Goal: Task Accomplishment & Management: Manage account settings

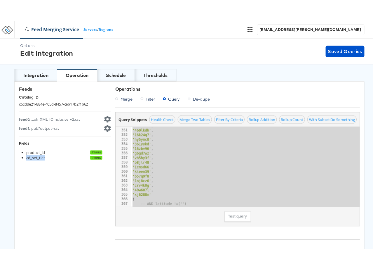
scroll to position [1632, 0]
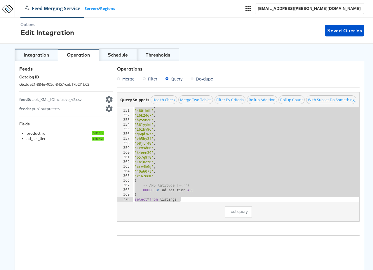
click at [40, 57] on div "Integration" at bounding box center [36, 55] width 25 height 7
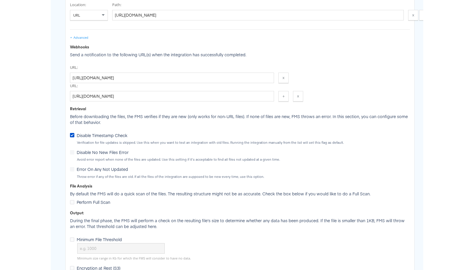
scroll to position [193, 0]
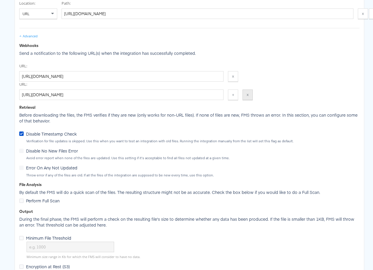
click at [232, 94] on button "+" at bounding box center [233, 95] width 10 height 11
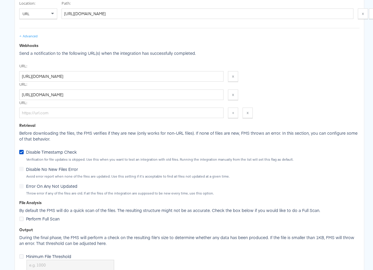
click at [249, 111] on button "x" at bounding box center [247, 113] width 10 height 11
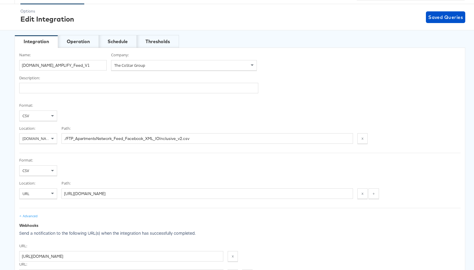
scroll to position [0, 0]
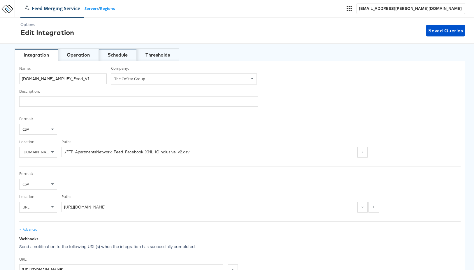
click at [120, 54] on div "Schedule" at bounding box center [118, 55] width 20 height 7
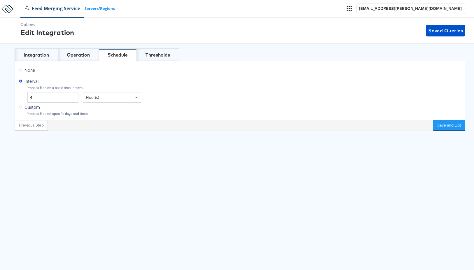
drag, startPoint x: 33, startPoint y: 53, endPoint x: 39, endPoint y: 62, distance: 10.3
click at [33, 53] on div "Integration" at bounding box center [36, 55] width 25 height 7
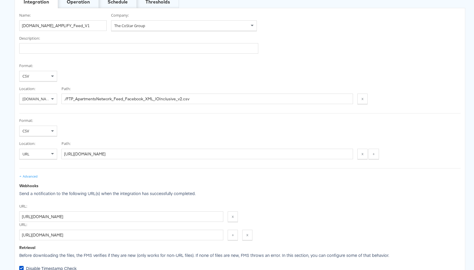
scroll to position [228, 0]
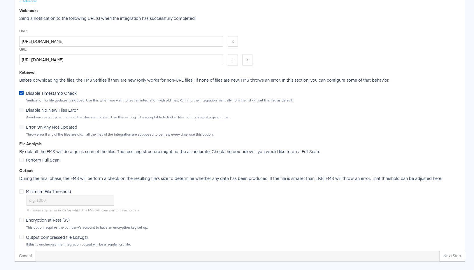
drag, startPoint x: 232, startPoint y: 42, endPoint x: 239, endPoint y: 48, distance: 8.3
click at [232, 42] on button "x" at bounding box center [233, 41] width 10 height 11
type input "https://feeds.stitcherads.com/api/trigger/7d1159ea-d890-4674-a782-fcce5a53101b"
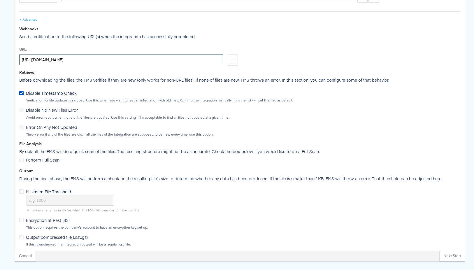
drag, startPoint x: 202, startPoint y: 60, endPoint x: -1, endPoint y: 56, distance: 203.0
click at [0, 56] on html "Feed Merging Service Servers / Regions tess.jose@kargo.com Options Edit Integra…" at bounding box center [237, 30] width 474 height 480
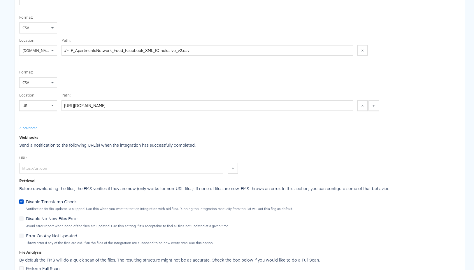
click at [282, 138] on div "Webhooks" at bounding box center [240, 138] width 442 height 6
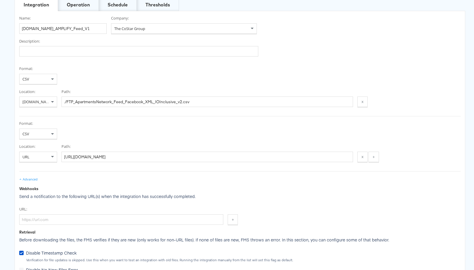
scroll to position [0, 0]
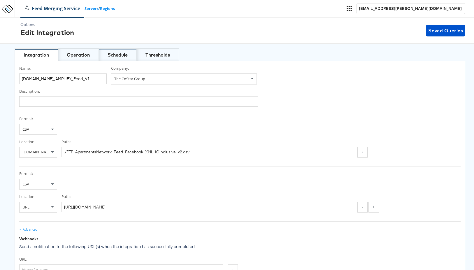
click at [122, 56] on div "Schedule" at bounding box center [118, 55] width 20 height 7
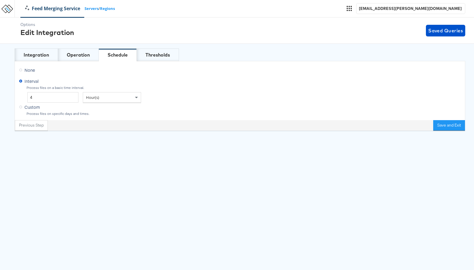
click at [21, 69] on icon at bounding box center [20, 70] width 3 height 3
click at [0, 0] on input "None" at bounding box center [0, 0] width 0 height 0
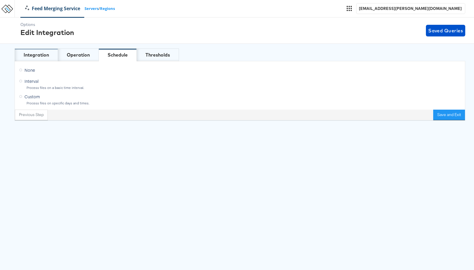
click at [36, 57] on div "Integration" at bounding box center [36, 55] width 25 height 7
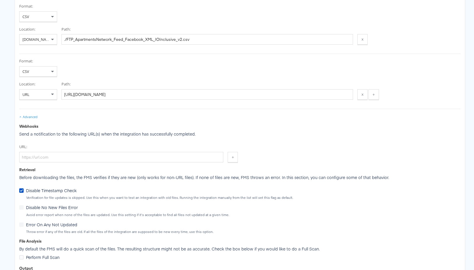
scroll to position [210, 0]
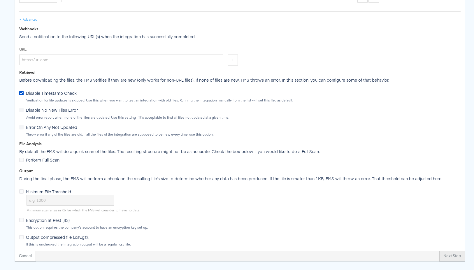
click at [378, 231] on button "Next Step" at bounding box center [453, 256] width 26 height 11
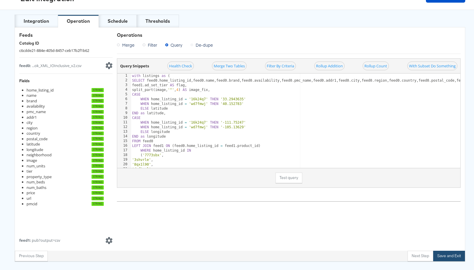
click at [378, 231] on button "Save and Exit" at bounding box center [449, 256] width 32 height 11
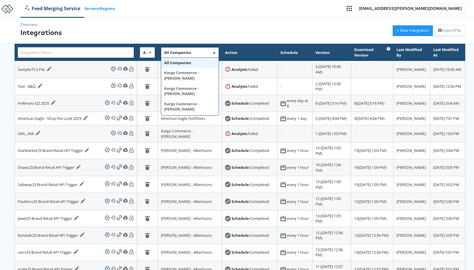
click at [211, 53] on span at bounding box center [214, 53] width 7 height 10
type input "the"
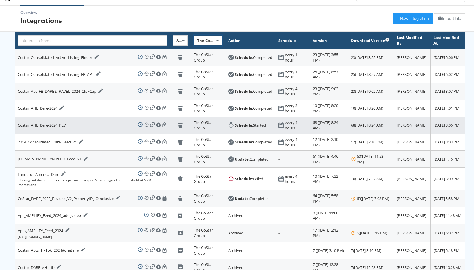
scroll to position [13, 0]
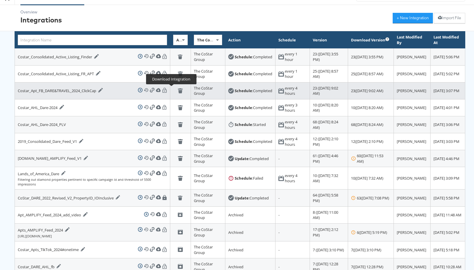
click at [155, 89] on icon at bounding box center [152, 90] width 5 height 5
click at [101, 90] on icon at bounding box center [100, 90] width 4 height 4
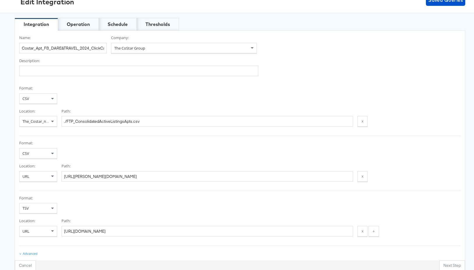
scroll to position [40, 0]
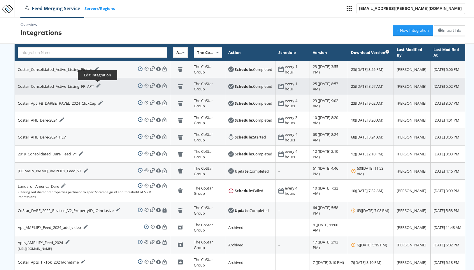
click at [98, 85] on icon at bounding box center [98, 86] width 4 height 4
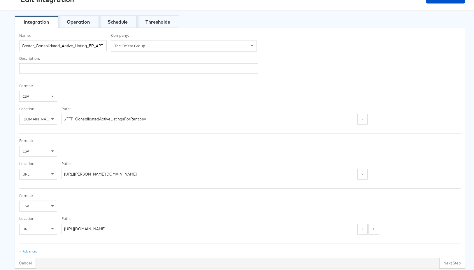
scroll to position [40, 0]
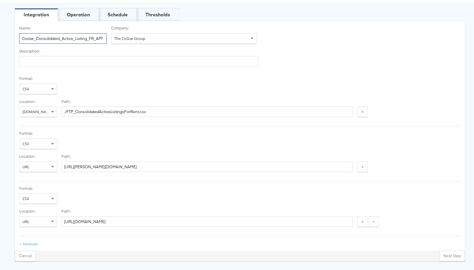
click at [100, 40] on input "Costar_Consolidated_Active_Listing_FR_APT" at bounding box center [63, 38] width 88 height 11
drag, startPoint x: 102, startPoint y: 39, endPoint x: 19, endPoint y: 38, distance: 83.1
click at [19, 38] on input "Costar_Consolidated_Active_Listing_FR_APT" at bounding box center [63, 38] width 88 height 11
click at [29, 231] on div "Advanced" at bounding box center [30, 244] width 15 height 5
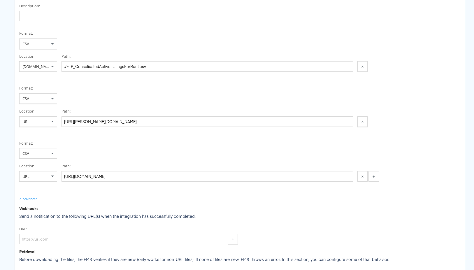
scroll to position [0, 0]
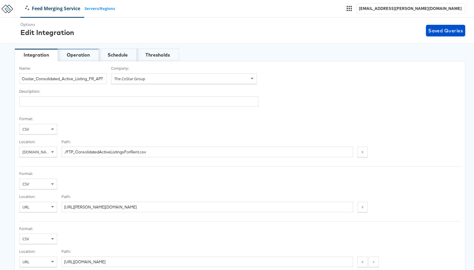
click at [84, 57] on div "Operation" at bounding box center [78, 55] width 23 height 7
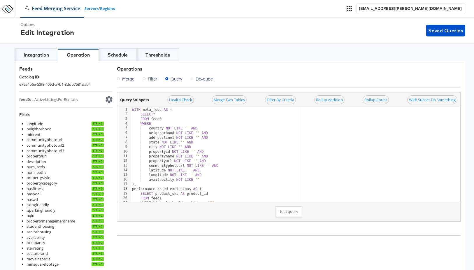
scroll to position [49, 0]
click at [68, 97] on div "feed0 : ...ActiveListingsForRent.csv" at bounding box center [48, 100] width 59 height 6
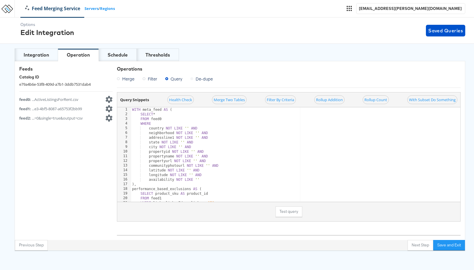
click at [67, 120] on div "feed2 : ...=0&single=true&output=csv" at bounding box center [51, 119] width 64 height 6
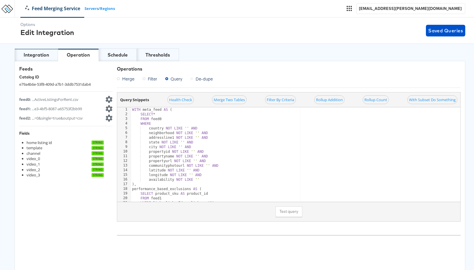
click at [39, 53] on div "Integration" at bounding box center [36, 55] width 25 height 7
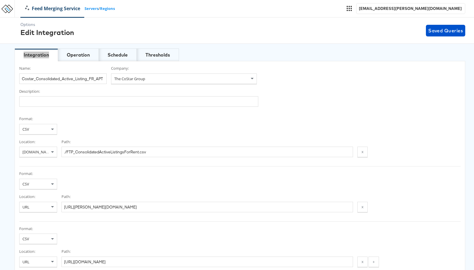
scroll to position [40, 0]
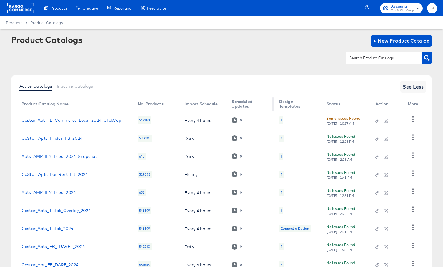
scroll to position [63, 0]
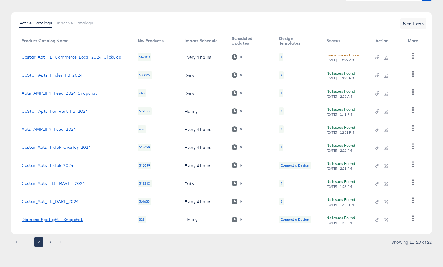
click at [64, 220] on link "Diamond Spotlight - Snapchat" at bounding box center [52, 220] width 61 height 5
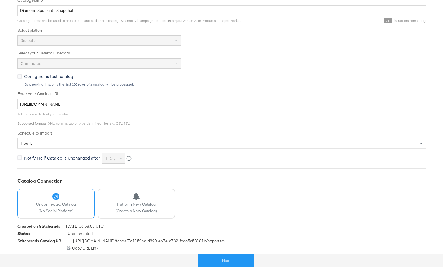
scroll to position [124, 0]
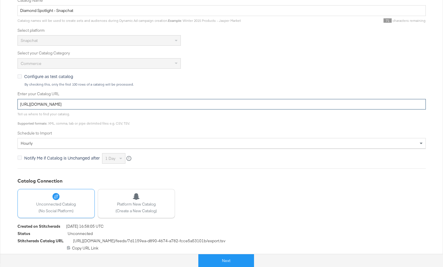
drag, startPoint x: 189, startPoint y: 105, endPoint x: -23, endPoint y: 94, distance: 212.7
click at [0, 94] on html "Products Products Product Catalogs Enhance Your Product Catalog, Map Them to Pu…" at bounding box center [221, 9] width 443 height 267
paste input "ace.stitcherads.com/exports/1406/universal/none/universal/export.tsv.gz"
type input "https://ace.stitcherads.com/exports/1406/universal/none/universal/export.tsv.gz"
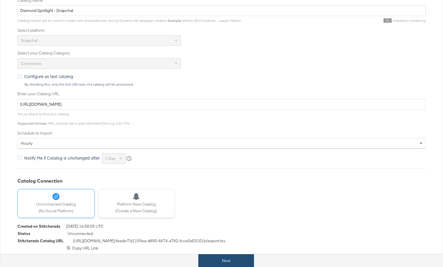
click at [217, 258] on button "Next" at bounding box center [226, 261] width 56 height 13
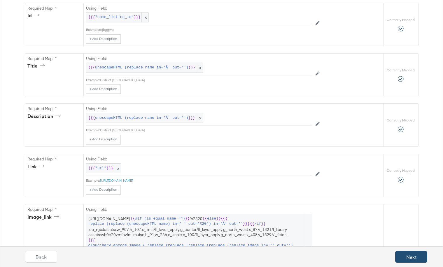
scroll to position [216, 0]
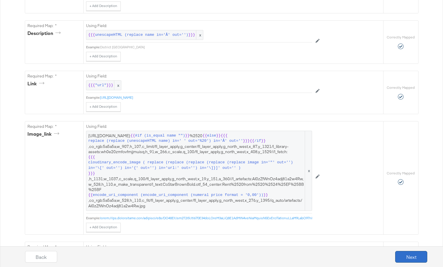
click at [410, 256] on button "Next" at bounding box center [411, 257] width 32 height 12
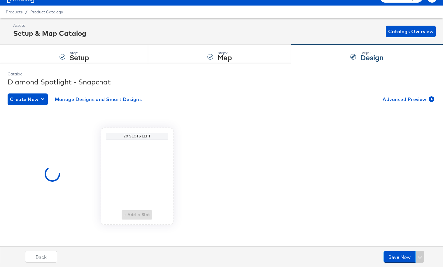
scroll to position [0, 0]
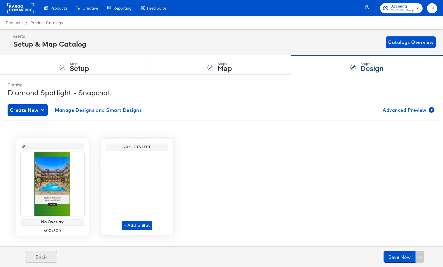
click at [46, 256] on button "Back" at bounding box center [41, 257] width 32 height 12
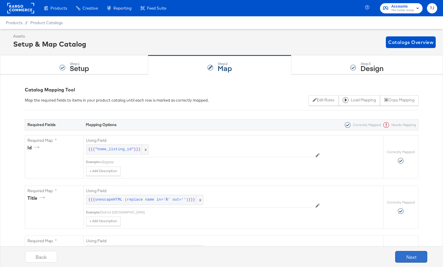
click at [411, 257] on button "Next" at bounding box center [411, 257] width 32 height 12
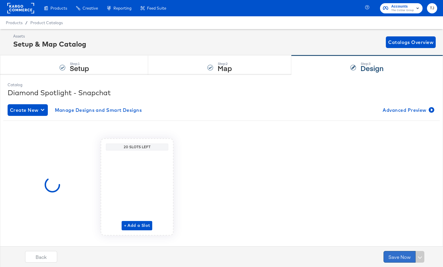
click at [400, 256] on button "Save Now" at bounding box center [400, 257] width 32 height 12
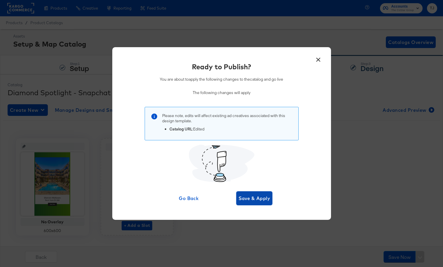
drag, startPoint x: 254, startPoint y: 202, endPoint x: 280, endPoint y: 171, distance: 40.8
click at [254, 202] on span "Save & Apply" at bounding box center [255, 199] width 32 height 8
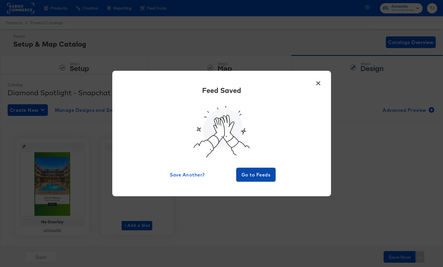
click at [260, 172] on span "Go to Feeds" at bounding box center [256, 175] width 35 height 8
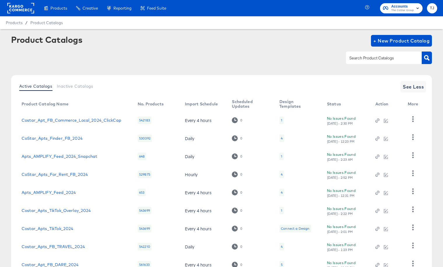
scroll to position [62, 0]
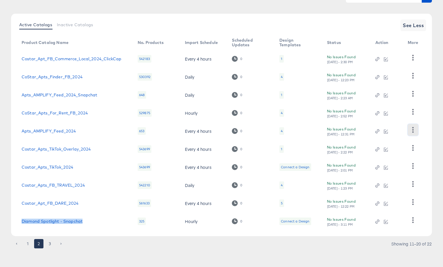
click at [411, 131] on icon "button" at bounding box center [413, 130] width 6 height 6
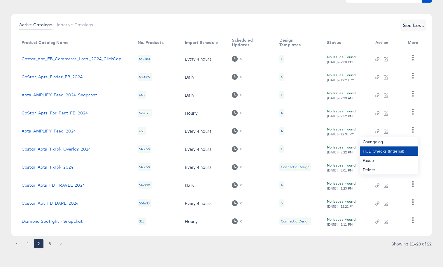
click at [399, 149] on div "HUD Checks (Internal)" at bounding box center [389, 151] width 58 height 9
click at [49, 244] on button "3" at bounding box center [49, 243] width 9 height 9
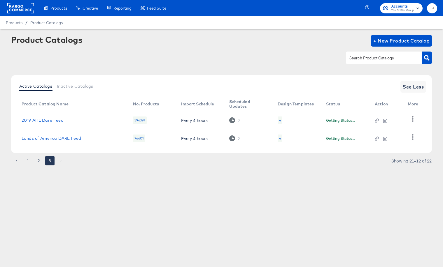
scroll to position [0, 0]
click at [413, 120] on icon "button" at bounding box center [413, 119] width 6 height 6
click at [401, 116] on div "HUD Checks (Internal)" at bounding box center [389, 114] width 58 height 9
click at [37, 158] on button "2" at bounding box center [38, 160] width 9 height 9
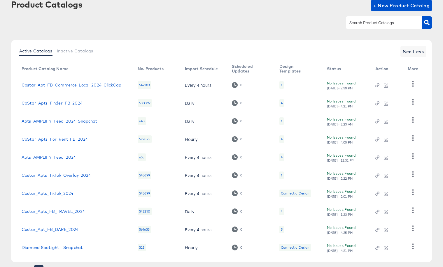
scroll to position [63, 0]
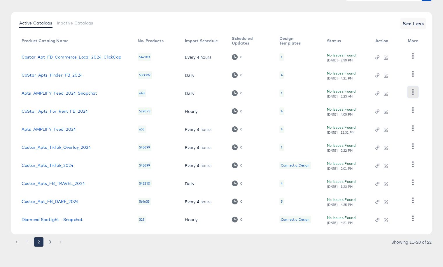
drag, startPoint x: 413, startPoint y: 92, endPoint x: 410, endPoint y: 95, distance: 3.9
click at [413, 92] on icon "button" at bounding box center [412, 92] width 1 height 6
click at [398, 111] on div "HUD Checks (Internal)" at bounding box center [389, 113] width 58 height 9
click at [49, 242] on button "3" at bounding box center [49, 242] width 9 height 9
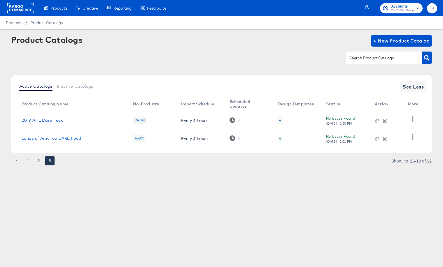
scroll to position [0, 0]
click at [36, 162] on button "2" at bounding box center [38, 160] width 9 height 9
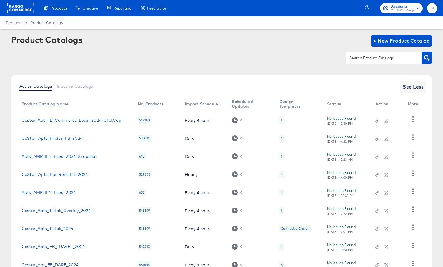
scroll to position [63, 0]
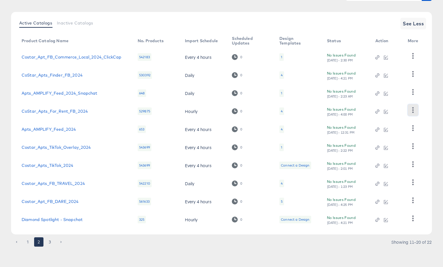
click at [412, 110] on icon "button" at bounding box center [412, 110] width 1 height 6
click at [390, 129] on div "HUD Checks (Internal)" at bounding box center [389, 131] width 58 height 9
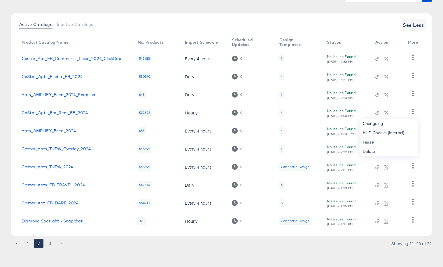
scroll to position [62, 0]
click at [29, 244] on button "1" at bounding box center [27, 243] width 9 height 9
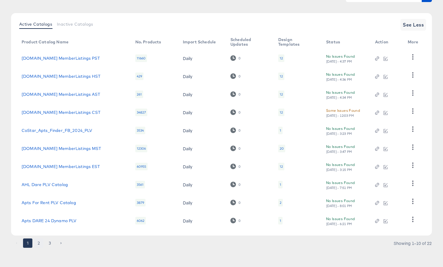
click at [40, 246] on button "2" at bounding box center [38, 243] width 9 height 9
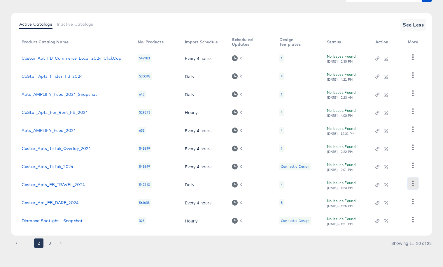
click at [412, 184] on icon "button" at bounding box center [413, 184] width 6 height 6
click at [394, 206] on div "HUD Checks (Internal)" at bounding box center [389, 204] width 58 height 9
click at [69, 221] on link "Diamond Spotlight - Snapchat" at bounding box center [52, 221] width 61 height 5
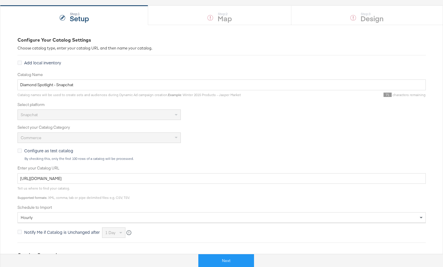
scroll to position [124, 0]
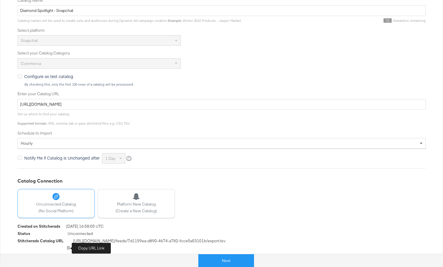
click at [69, 248] on icon at bounding box center [69, 248] width 4 height 4
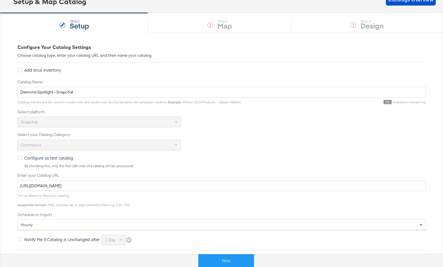
scroll to position [0, 0]
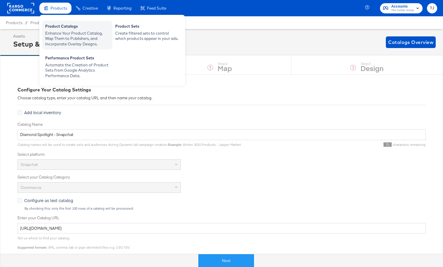
click at [60, 26] on div "Product Catalogs" at bounding box center [77, 27] width 64 height 7
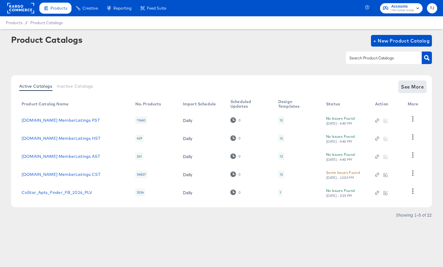
click at [416, 86] on span "See More" at bounding box center [412, 87] width 23 height 8
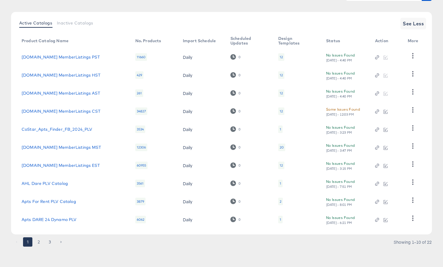
scroll to position [63, 0]
click at [50, 242] on button "3" at bounding box center [49, 242] width 9 height 9
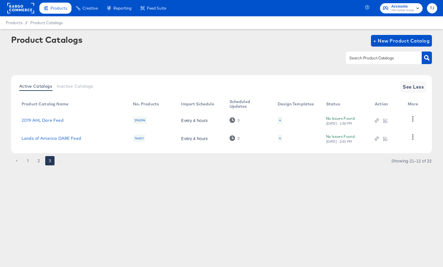
scroll to position [0, 0]
click at [413, 138] on icon "button" at bounding box center [413, 137] width 6 height 6
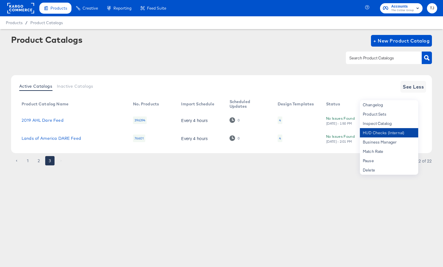
click at [395, 129] on div "HUD Checks (Internal)" at bounding box center [389, 132] width 58 height 9
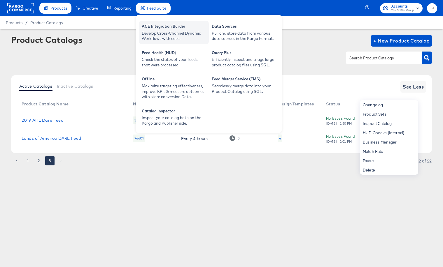
click at [157, 25] on div "ACE Integration Builder" at bounding box center [174, 27] width 64 height 7
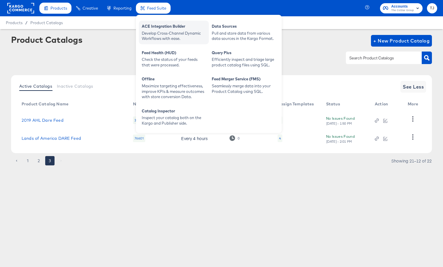
click at [154, 28] on div "ACE Integration Builder" at bounding box center [174, 27] width 64 height 7
click at [156, 32] on div "Develop Cross-Channel Dynamic Workflows with ease." at bounding box center [174, 36] width 64 height 11
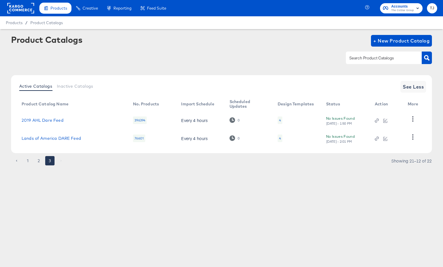
click at [25, 11] on rect at bounding box center [20, 8] width 27 height 11
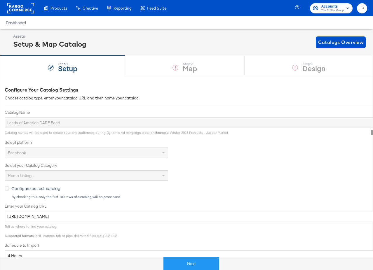
scroll to position [1, 0]
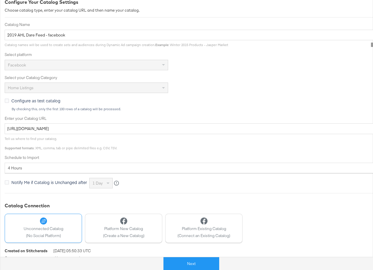
scroll to position [109, 0]
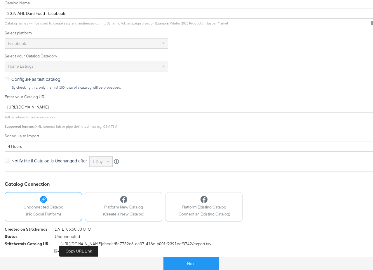
click at [55, 250] on icon at bounding box center [55, 251] width 3 height 4
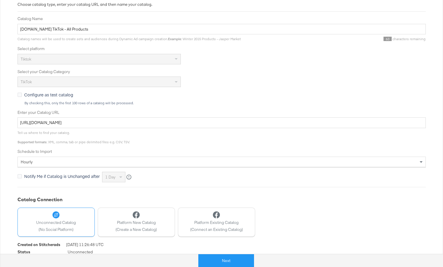
scroll to position [112, 0]
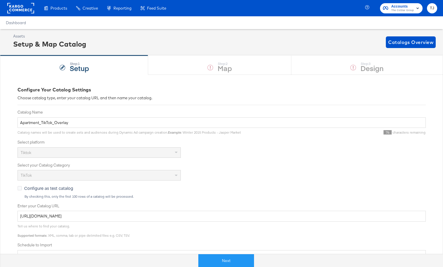
scroll to position [112, 0]
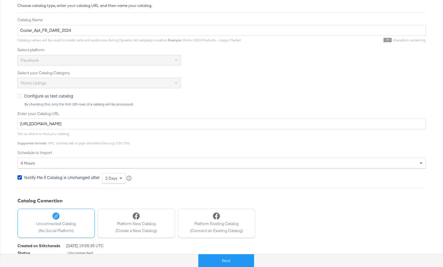
scroll to position [112, 0]
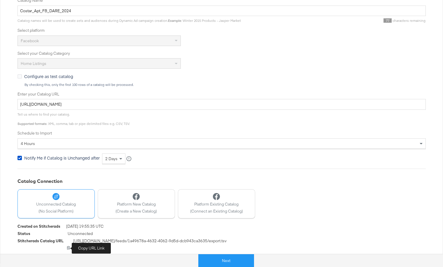
click at [67, 247] on span at bounding box center [69, 248] width 5 height 5
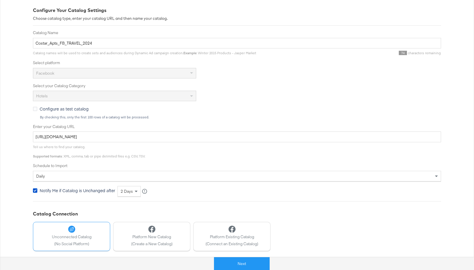
scroll to position [109, 0]
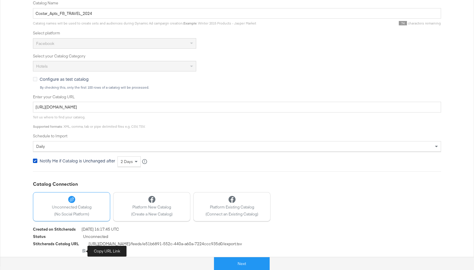
drag, startPoint x: 85, startPoint y: 250, endPoint x: 117, endPoint y: 231, distance: 37.8
click at [85, 250] on icon at bounding box center [84, 251] width 3 height 4
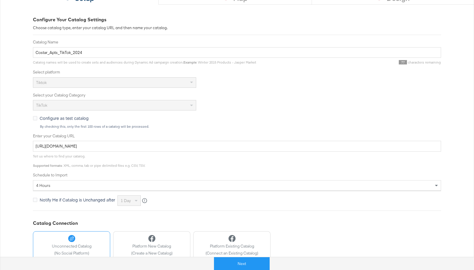
scroll to position [109, 0]
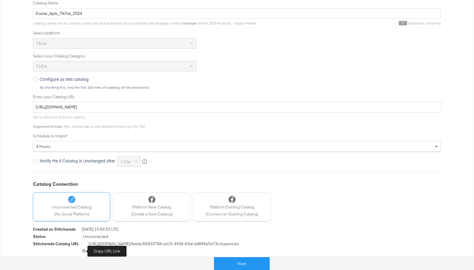
click at [84, 251] on icon at bounding box center [84, 251] width 4 height 4
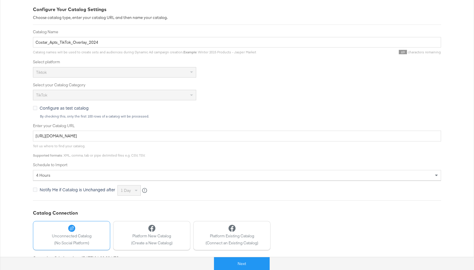
scroll to position [109, 0]
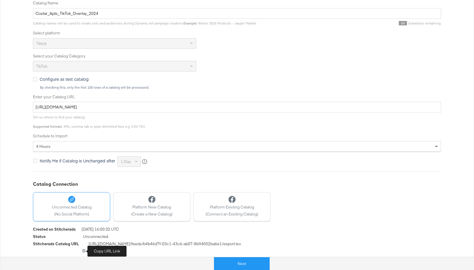
click at [82, 251] on span at bounding box center [84, 251] width 5 height 5
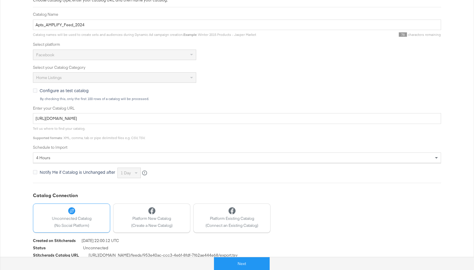
scroll to position [109, 0]
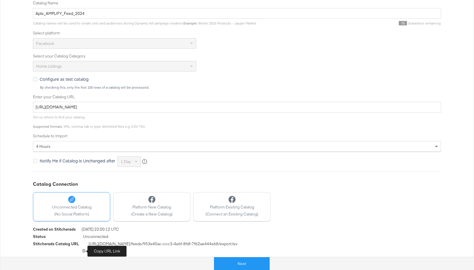
click at [82, 250] on span at bounding box center [84, 251] width 5 height 5
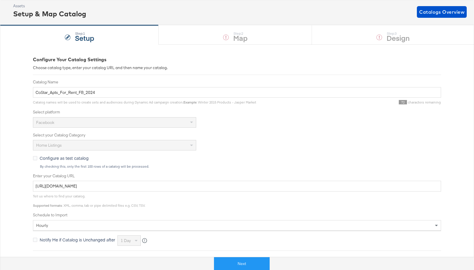
scroll to position [109, 0]
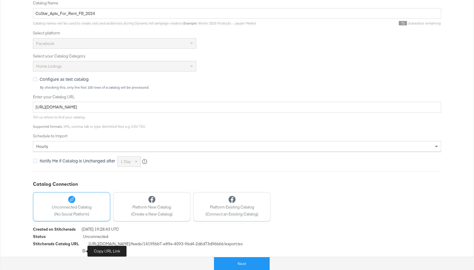
click at [86, 251] on span at bounding box center [84, 251] width 5 height 5
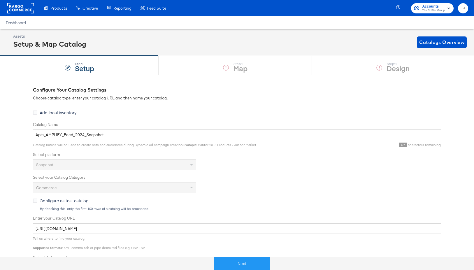
scroll to position [122, 0]
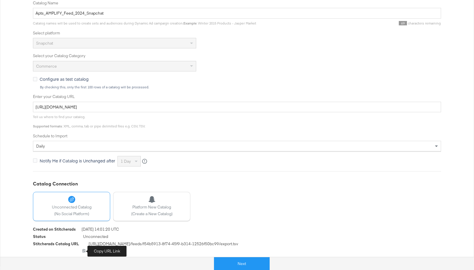
drag, startPoint x: 83, startPoint y: 251, endPoint x: 86, endPoint y: 243, distance: 8.7
click at [83, 251] on icon at bounding box center [84, 251] width 3 height 4
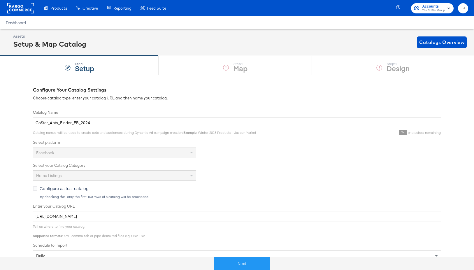
scroll to position [109, 0]
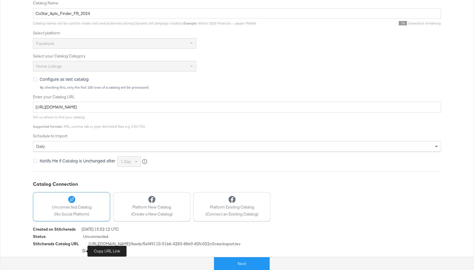
click at [84, 250] on icon at bounding box center [84, 251] width 3 height 4
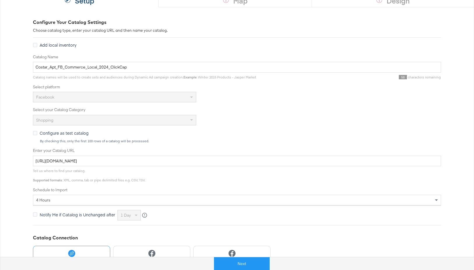
scroll to position [122, 0]
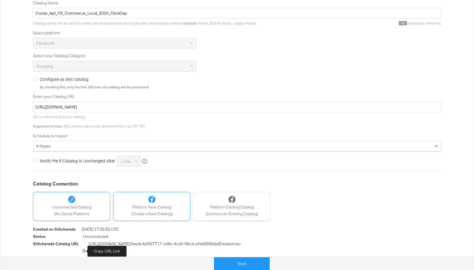
drag, startPoint x: 85, startPoint y: 251, endPoint x: 116, endPoint y: 210, distance: 51.0
click at [85, 251] on icon at bounding box center [84, 251] width 4 height 4
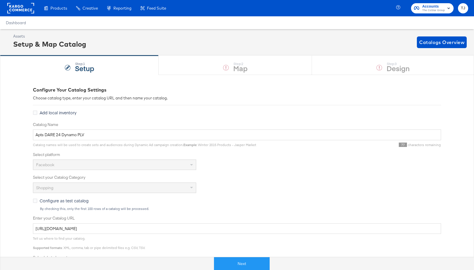
scroll to position [122, 0]
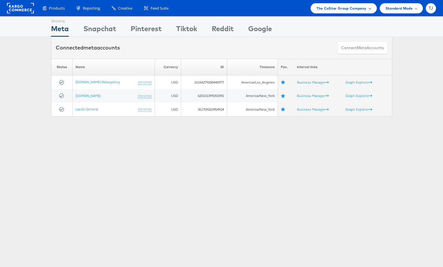
click at [368, 10] on div "The CoStar Group Company" at bounding box center [343, 8] width 54 height 6
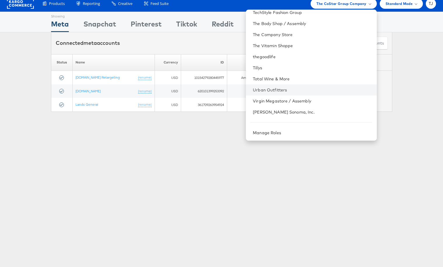
scroll to position [5, 0]
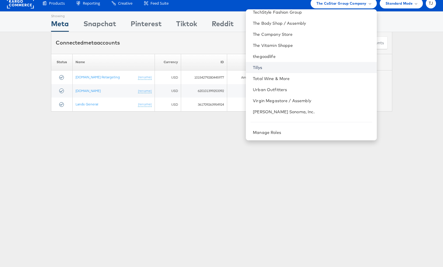
click at [304, 67] on link "Tillys" at bounding box center [312, 68] width 119 height 6
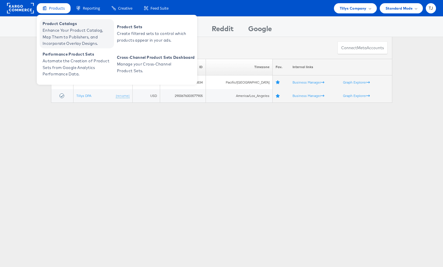
click at [48, 25] on span "Product Catalogs" at bounding box center [78, 23] width 70 height 7
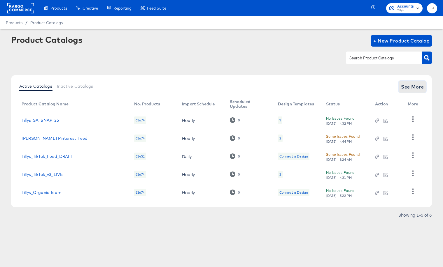
click at [414, 87] on span "See More" at bounding box center [412, 87] width 23 height 8
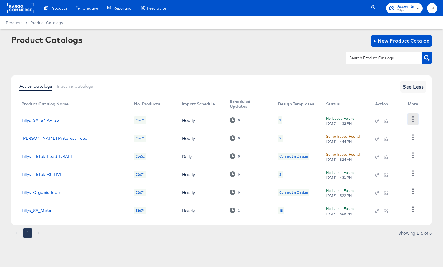
click at [415, 119] on icon "button" at bounding box center [413, 119] width 6 height 6
click at [407, 137] on div "HUD Checks (Internal)" at bounding box center [389, 140] width 58 height 9
click at [45, 121] on link "Tillys_SA_SNAP_25" at bounding box center [41, 120] width 38 height 5
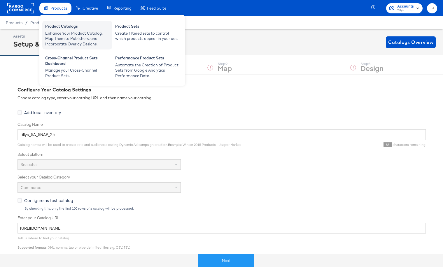
click at [53, 35] on div "Enhance Your Product Catalog, Map Them to Publishers, and Incorporate Overlay D…" at bounding box center [77, 39] width 64 height 16
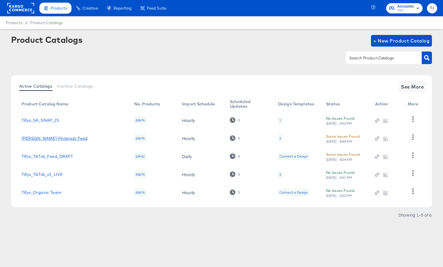
click at [55, 138] on link "Tilly's Pinterest Feed" at bounding box center [55, 138] width 66 height 5
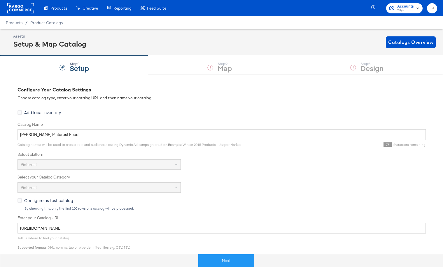
click at [0, 0] on div "Product Catalogs" at bounding box center [0, 0] width 0 height 0
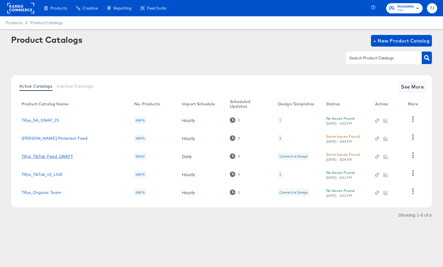
click at [42, 155] on link "Tillys_TikTok_Feed_DRAFT" at bounding box center [48, 156] width 52 height 5
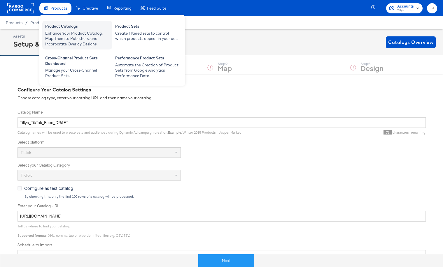
click at [59, 26] on div "Product Catalogs" at bounding box center [77, 27] width 64 height 7
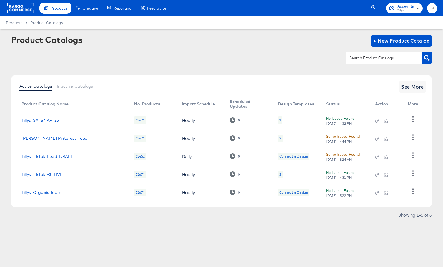
click at [40, 173] on link "Tillys_TikTok_v3_LIVE" at bounding box center [42, 174] width 41 height 5
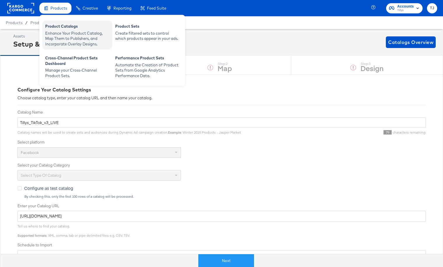
click at [57, 31] on div "Enhance Your Product Catalog, Map Them to Publishers, and Incorporate Overlay D…" at bounding box center [77, 39] width 64 height 16
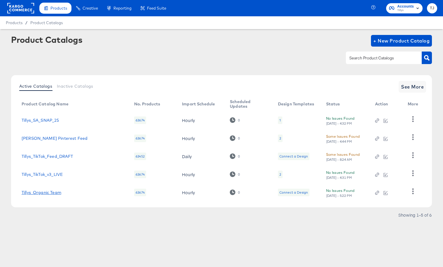
click at [44, 193] on link "Tillys_Organic Team" at bounding box center [42, 192] width 40 height 5
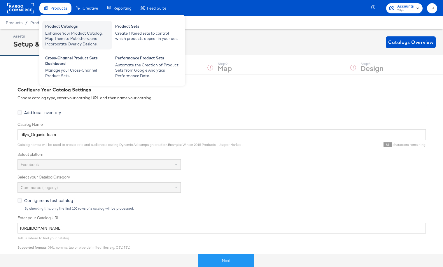
click at [61, 35] on div "Enhance Your Product Catalog, Map Them to Publishers, and Incorporate Overlay D…" at bounding box center [77, 39] width 64 height 16
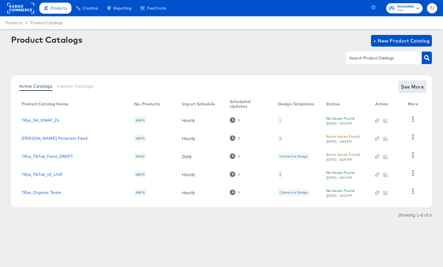
click at [412, 83] on span "See More" at bounding box center [412, 87] width 23 height 8
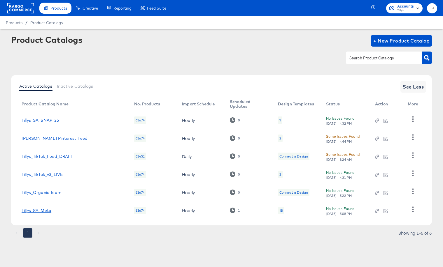
click at [41, 212] on link "Tillys_SA_Meta" at bounding box center [37, 211] width 30 height 5
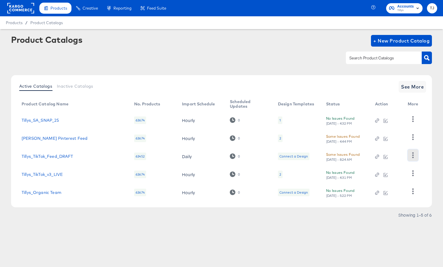
click at [414, 159] on button "button" at bounding box center [413, 156] width 10 height 12
click at [386, 178] on div "HUD Checks (Internal)" at bounding box center [389, 176] width 58 height 9
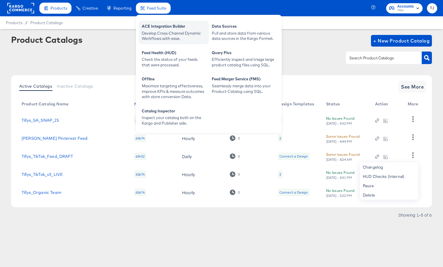
click at [168, 25] on div "ACE Integration Builder" at bounding box center [174, 27] width 64 height 7
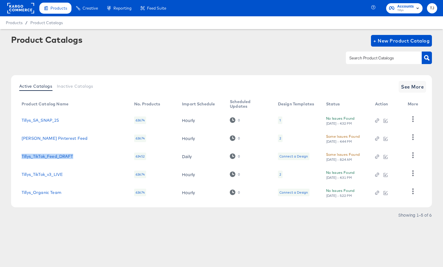
drag, startPoint x: 77, startPoint y: 156, endPoint x: 18, endPoint y: 152, distance: 59.1
click at [18, 152] on td "Tillys_TikTok_Feed_DRAFT" at bounding box center [73, 157] width 113 height 18
copy link "Tillys_TikTok_Feed_DRAFT"
drag, startPoint x: 47, startPoint y: 156, endPoint x: 56, endPoint y: 163, distance: 11.6
click at [47, 156] on link "Tillys_TikTok_Feed_DRAFT" at bounding box center [48, 156] width 52 height 5
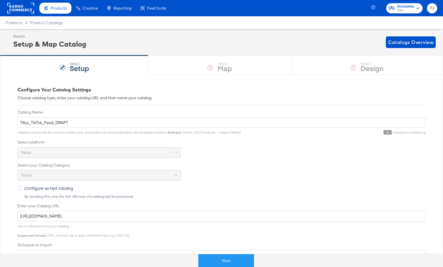
click at [0, 0] on div "Product Catalogs" at bounding box center [0, 0] width 0 height 0
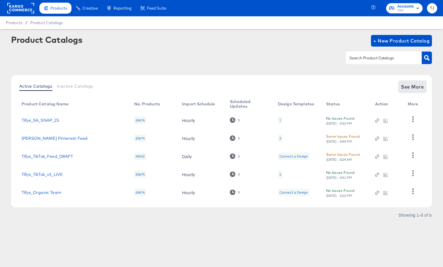
click at [407, 87] on span "See More" at bounding box center [412, 87] width 23 height 8
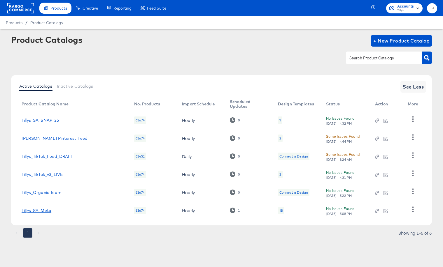
click at [38, 211] on link "Tillys_SA_Meta" at bounding box center [37, 211] width 30 height 5
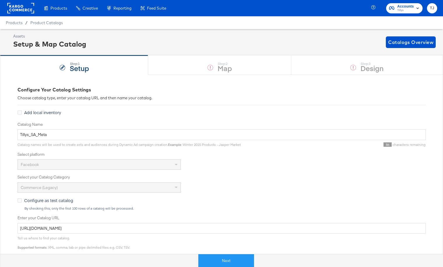
drag, startPoint x: 64, startPoint y: 29, endPoint x: 78, endPoint y: 23, distance: 15.3
click at [0, 0] on div "Product Catalogs" at bounding box center [0, 0] width 0 height 0
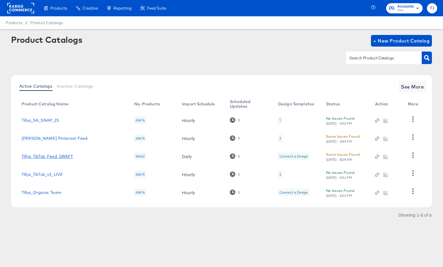
click at [50, 156] on link "Tillys_TikTok_Feed_DRAFT" at bounding box center [48, 156] width 52 height 5
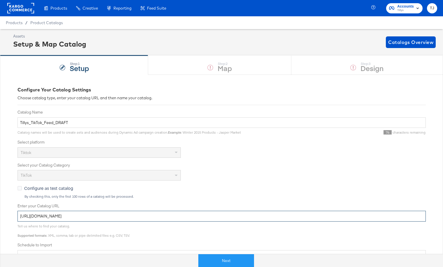
drag, startPoint x: 188, startPoint y: 215, endPoint x: 29, endPoint y: 208, distance: 158.5
click at [30, 209] on div "Enter your Catalog URL https://fms.stitcherads.com/download/e6a23308-0d2b-4637-…" at bounding box center [222, 213] width 408 height 18
paste input "ace.stitcherads.com/exports/1407/universal/none/universal/export.tsv.gz"
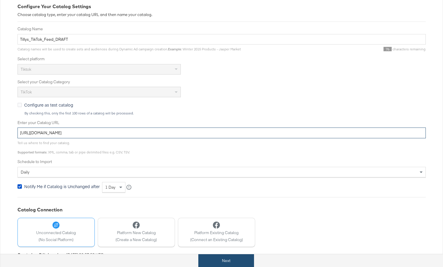
scroll to position [97, 0]
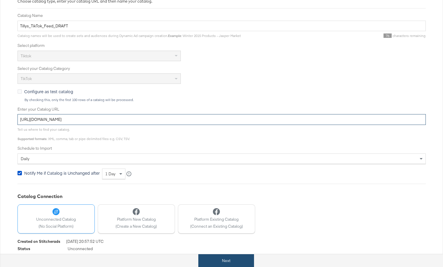
type input "https://ace.stitcherads.com/exports/1407/universal/none/universal/export.tsv.gz"
click at [221, 265] on button "Next" at bounding box center [226, 261] width 56 height 13
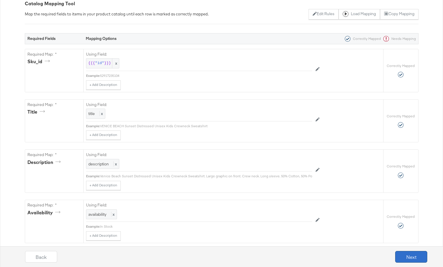
scroll to position [87, 0]
click at [421, 259] on button "Next" at bounding box center [411, 257] width 32 height 12
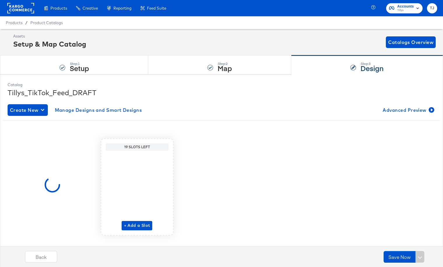
scroll to position [11, 0]
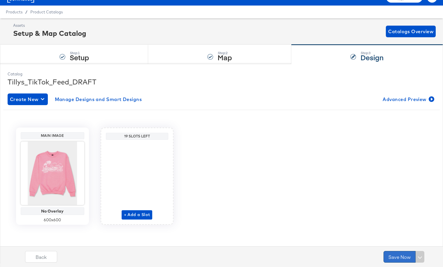
click at [398, 260] on button "Save Now" at bounding box center [400, 257] width 32 height 12
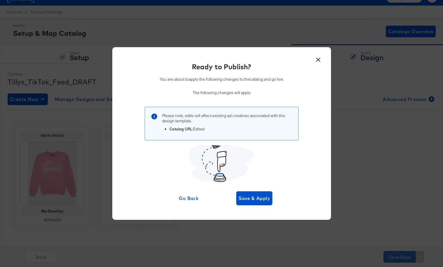
scroll to position [0, 0]
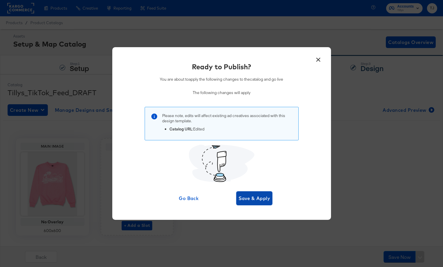
click at [243, 198] on span "Save & Apply" at bounding box center [255, 199] width 32 height 8
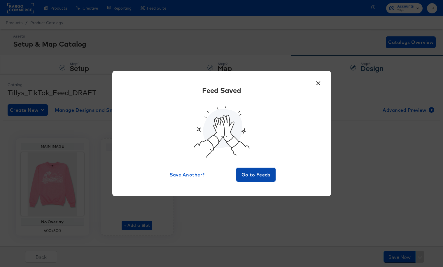
click at [269, 175] on span "Go to Feeds" at bounding box center [256, 175] width 35 height 8
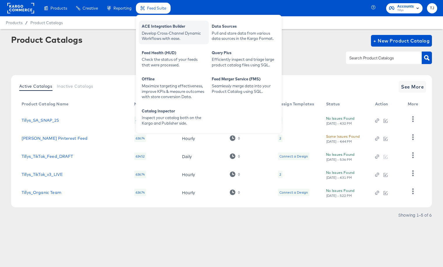
click at [157, 25] on div "ACE Integration Builder" at bounding box center [174, 27] width 64 height 7
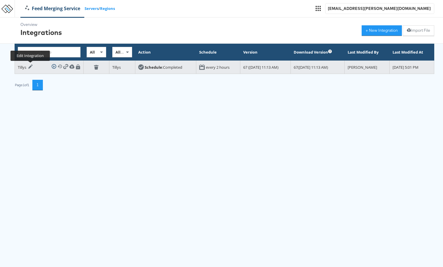
click at [32, 65] on icon at bounding box center [30, 66] width 5 height 5
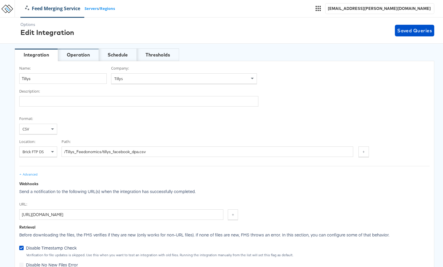
click at [80, 57] on div "Operation" at bounding box center [78, 55] width 23 height 7
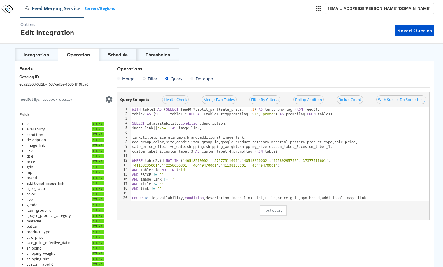
click at [38, 53] on div "Integration" at bounding box center [36, 55] width 25 height 7
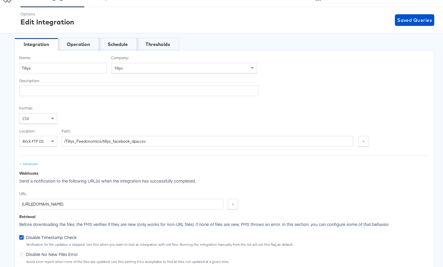
scroll to position [56, 0]
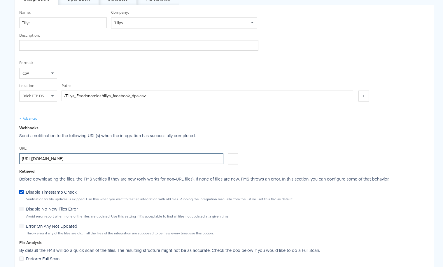
drag, startPoint x: 205, startPoint y: 160, endPoint x: 41, endPoint y: 151, distance: 164.2
click at [41, 151] on div "URL: https://feeds.stitcherads.com/api/trigger/76180ef3-2d53-4d91-82f5-4f5f0bed…" at bounding box center [121, 155] width 204 height 18
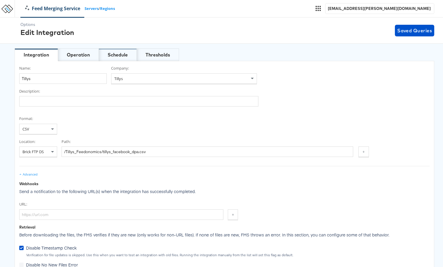
click at [115, 55] on div "Schedule" at bounding box center [118, 55] width 20 height 7
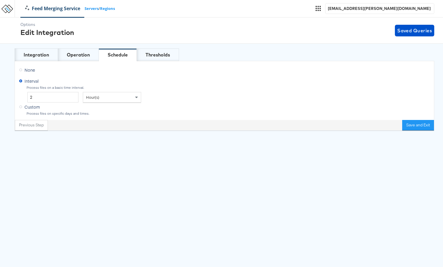
click at [21, 71] on icon at bounding box center [20, 70] width 3 height 3
click at [0, 0] on input "None" at bounding box center [0, 0] width 0 height 0
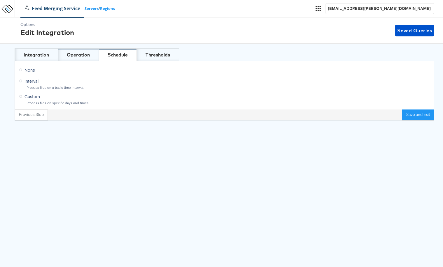
click at [72, 55] on div "Operation" at bounding box center [78, 55] width 23 height 7
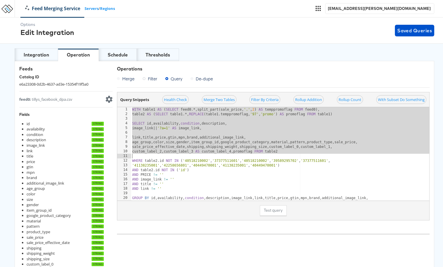
scroll to position [14, 0]
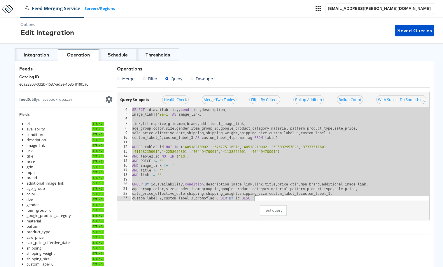
drag, startPoint x: 132, startPoint y: 109, endPoint x: 267, endPoint y: 267, distance: 208.6
click at [267, 267] on html "Feed Merging Service Servers / Regions tess.jose@kargo.com Options Edit Integra…" at bounding box center [221, 147] width 443 height 295
type textarea "sale_price_effective_date, shipping, shipping_weight, shipping_size, custom_lab…"
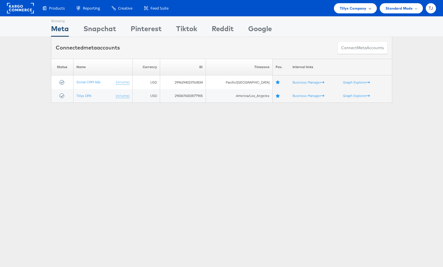
scroll to position [1, 0]
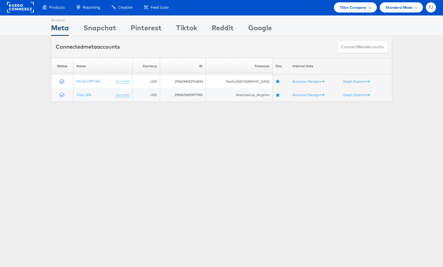
drag, startPoint x: 371, startPoint y: 6, endPoint x: 370, endPoint y: 11, distance: 4.5
click at [371, 6] on div "Tillys Company" at bounding box center [355, 7] width 43 height 10
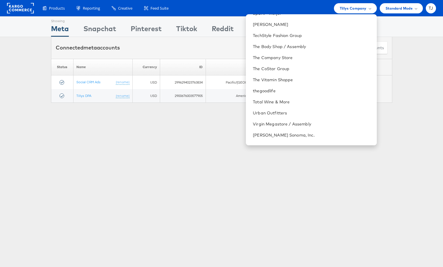
scroll to position [825, 0]
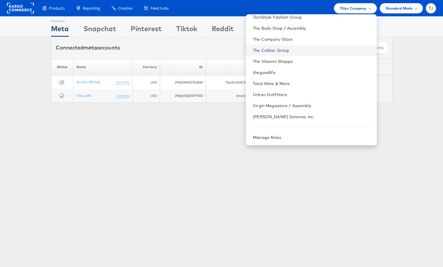
click at [316, 52] on link "The CoStar Group" at bounding box center [312, 51] width 119 height 6
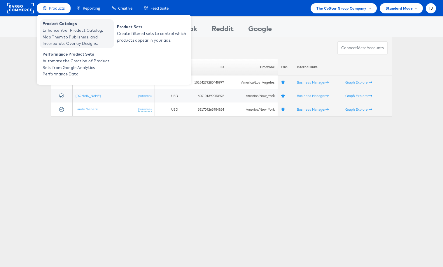
click at [61, 23] on span "Product Catalogs" at bounding box center [78, 23] width 70 height 7
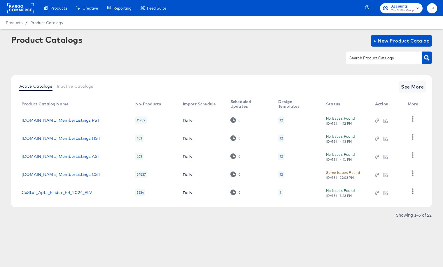
click at [17, 8] on rect at bounding box center [20, 8] width 27 height 11
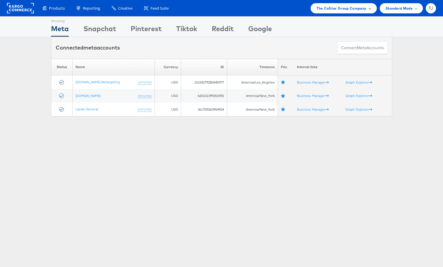
click at [364, 6] on span "The CoStar Group Company" at bounding box center [341, 8] width 50 height 6
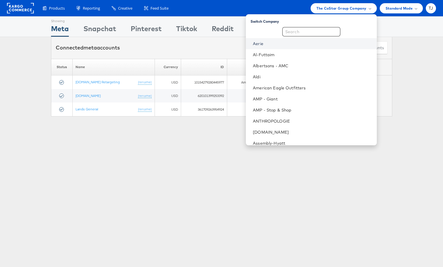
click at [314, 43] on link "Aerie" at bounding box center [312, 44] width 119 height 6
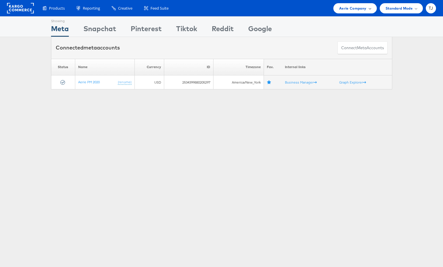
click at [363, 10] on span "Aerie Company" at bounding box center [352, 8] width 27 height 6
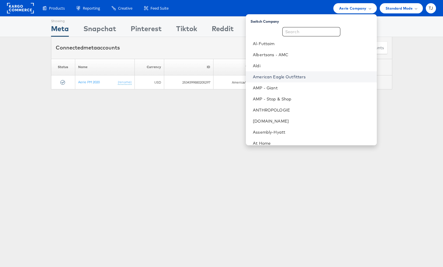
click at [328, 78] on link "American Eagle Outfitters" at bounding box center [312, 77] width 119 height 6
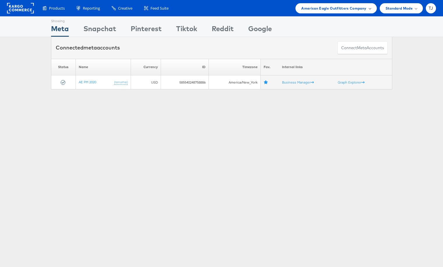
click at [339, 11] on span "American Eagle Outfitters Company" at bounding box center [333, 8] width 65 height 6
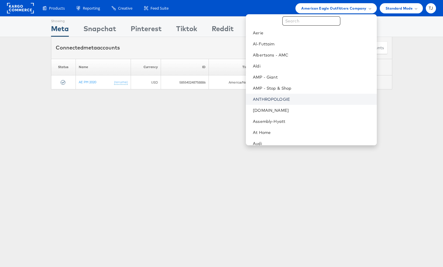
click at [321, 101] on link "ANTHROPOLOGIE" at bounding box center [312, 100] width 119 height 6
click at [325, 88] on link "AMP - Stop & Shop" at bounding box center [312, 90] width 119 height 6
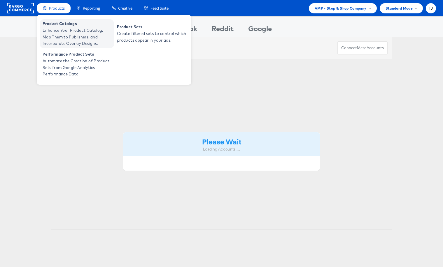
click at [54, 24] on span "Product Catalogs" at bounding box center [78, 23] width 70 height 7
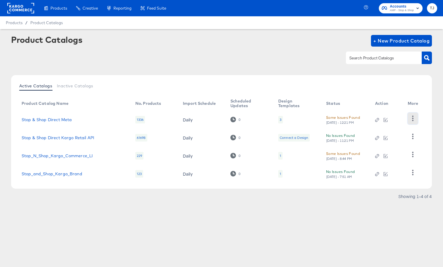
click at [414, 118] on icon "button" at bounding box center [413, 119] width 6 height 6
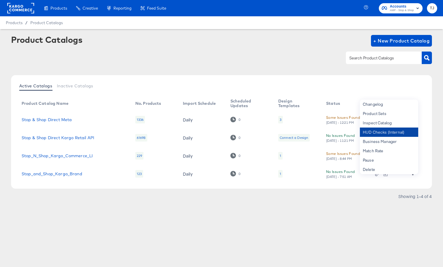
click at [404, 134] on div "HUD Checks (Internal)" at bounding box center [389, 132] width 58 height 9
drag, startPoint x: 427, startPoint y: 124, endPoint x: 419, endPoint y: 130, distance: 10.0
click at [426, 124] on div "Active Catalogs Inactive Catalogs Product Catalog Name No. Products Import Sche…" at bounding box center [221, 132] width 421 height 114
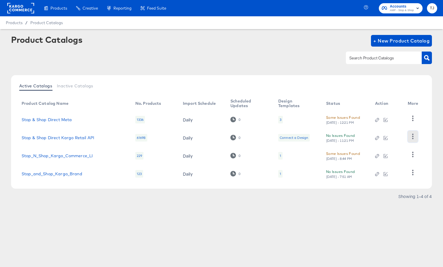
drag, startPoint x: 414, startPoint y: 138, endPoint x: 410, endPoint y: 142, distance: 5.8
click at [414, 138] on icon "button" at bounding box center [413, 137] width 6 height 6
click at [397, 159] on div "HUD Checks (Internal)" at bounding box center [389, 157] width 58 height 9
click at [433, 158] on article "Product Catalogs + New Product Catalog Active Catalogs Inactive Catalogs Produc…" at bounding box center [221, 125] width 443 height 193
click at [411, 158] on button "button" at bounding box center [413, 155] width 10 height 12
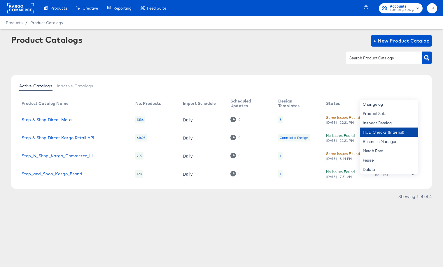
click at [400, 133] on div "HUD Checks (Internal)" at bounding box center [389, 132] width 58 height 9
drag, startPoint x: 317, startPoint y: 229, endPoint x: 382, endPoint y: 209, distance: 68.3
click at [319, 226] on div "Products Creative Reporting Feed Suite Accounts AMP - Stop & Shop TJ Products /…" at bounding box center [221, 133] width 443 height 267
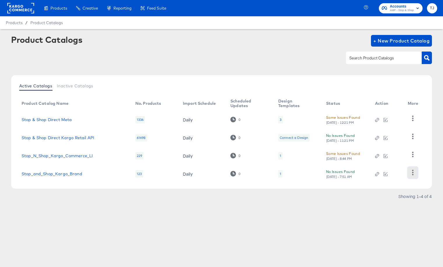
click at [412, 174] on icon "button" at bounding box center [413, 173] width 6 height 6
click at [392, 147] on div "HUD Checks (Internal)" at bounding box center [389, 143] width 58 height 9
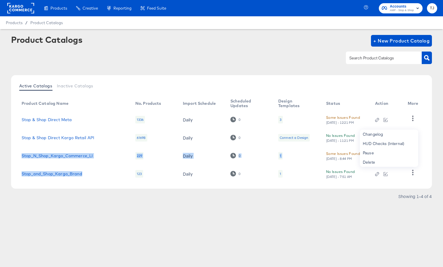
drag, startPoint x: 89, startPoint y: 175, endPoint x: 21, endPoint y: 156, distance: 70.2
click at [21, 156] on tbody "Stop & Shop Direct Meta 1336 Daily 0 3 Some Issues Found Fri, Aug 15th - 12:21 …" at bounding box center [221, 147] width 408 height 72
click at [83, 174] on div "Stop_and_Shop_Kargo_Brand" at bounding box center [73, 174] width 102 height 5
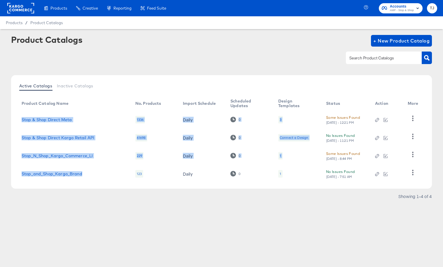
drag, startPoint x: 85, startPoint y: 174, endPoint x: 19, endPoint y: 118, distance: 85.9
click at [19, 118] on tbody "Stop & Shop Direct Meta 1336 Daily 0 3 Some Issues Found Fri, Aug 15th - 12:21 …" at bounding box center [221, 147] width 408 height 72
copy tbody "Stop & Shop Direct Meta 1336 Daily 0 3 Some Issues Found Fri, Aug 15th - 12:21 …"
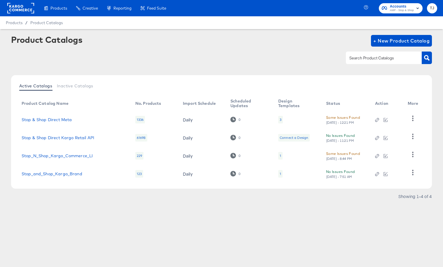
click at [21, 6] on rect at bounding box center [20, 8] width 27 height 11
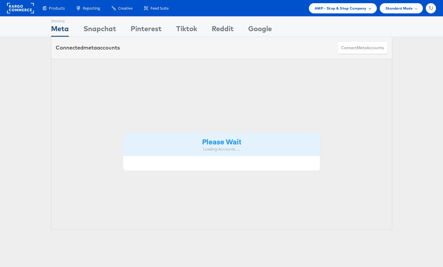
click at [343, 7] on span "AMP - Stop & Shop Company" at bounding box center [341, 8] width 52 height 6
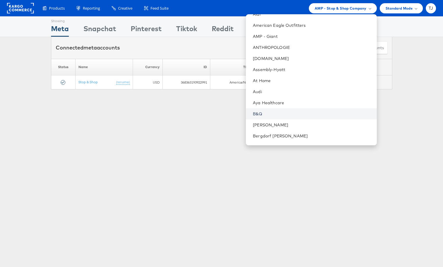
scroll to position [63, 0]
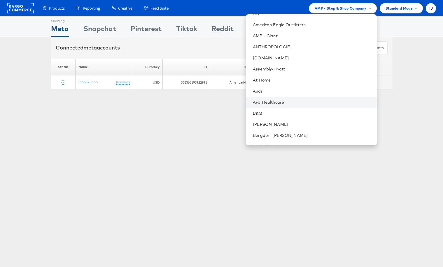
drag, startPoint x: 313, startPoint y: 111, endPoint x: 314, endPoint y: 107, distance: 3.9
click at [313, 111] on link "B&Q" at bounding box center [312, 114] width 119 height 6
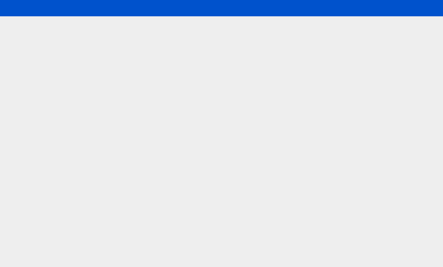
click at [298, 114] on html at bounding box center [221, 133] width 443 height 267
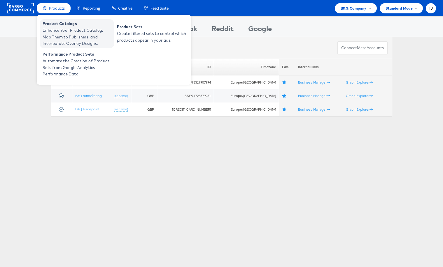
click at [62, 26] on span "Product Catalogs" at bounding box center [78, 23] width 70 height 7
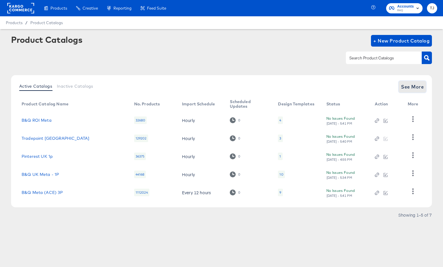
click at [415, 89] on span "See More" at bounding box center [412, 87] width 23 height 8
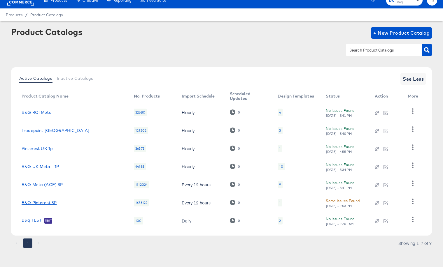
scroll to position [8, 0]
click at [39, 203] on link "B&Q Pinterest 3P" at bounding box center [39, 202] width 35 height 5
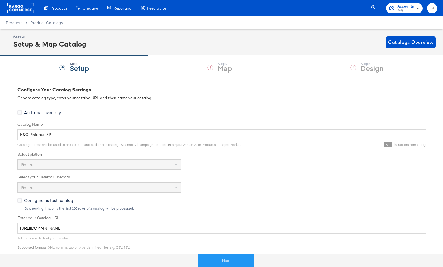
scroll to position [8, 0]
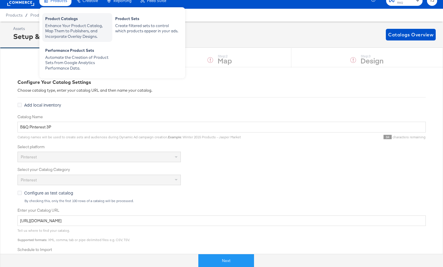
click at [57, 25] on div "Enhance Your Product Catalog, Map Them to Publishers, and Incorporate Overlay D…" at bounding box center [77, 31] width 64 height 16
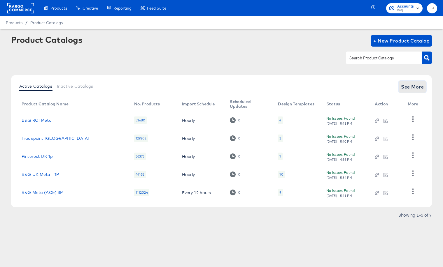
click at [417, 88] on span "See More" at bounding box center [412, 87] width 23 height 8
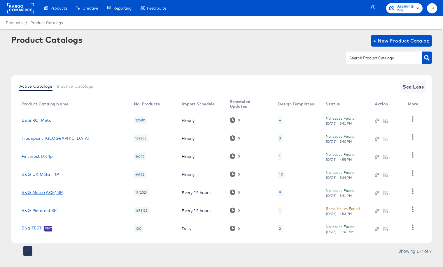
click at [49, 193] on link "B&Q Meta (ACE) 3P" at bounding box center [42, 192] width 41 height 5
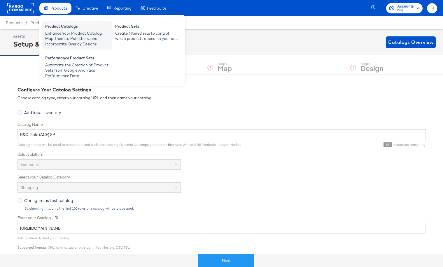
click at [61, 35] on div "Enhance Your Product Catalog, Map Them to Publishers, and Incorporate Overlay D…" at bounding box center [77, 39] width 64 height 16
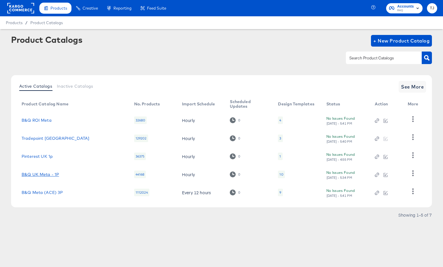
click at [45, 174] on link "B&Q UK Meta - 1P" at bounding box center [40, 174] width 37 height 5
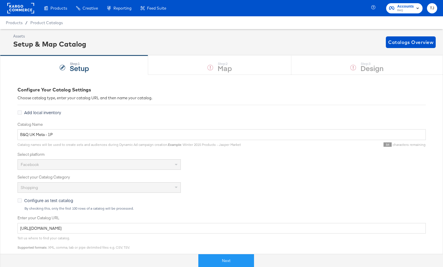
click at [0, 0] on div "Product Catalogs" at bounding box center [0, 0] width 0 height 0
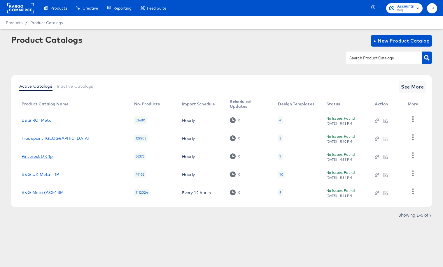
click at [30, 156] on link "Pinterest UK 1p" at bounding box center [37, 156] width 31 height 5
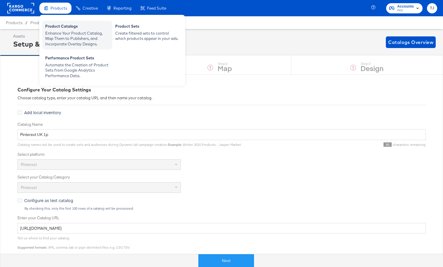
click at [54, 22] on div "Product Catalogs Enhance Your Product Catalog, Map Them to Publishers, and Inco…" at bounding box center [77, 35] width 70 height 29
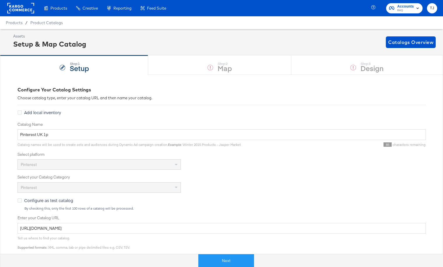
click at [0, 0] on div "Product Catalogs" at bounding box center [0, 0] width 0 height 0
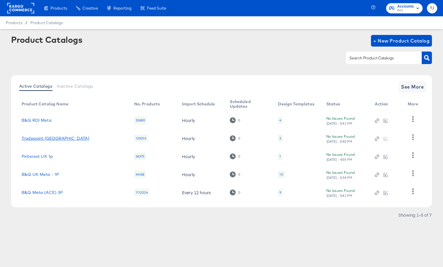
click at [41, 136] on link "Tradepoint [GEOGRAPHIC_DATA]" at bounding box center [56, 138] width 68 height 5
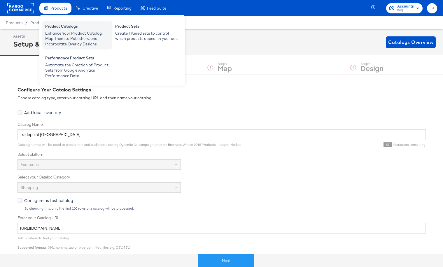
click at [59, 27] on div "Product Catalogs" at bounding box center [77, 27] width 64 height 7
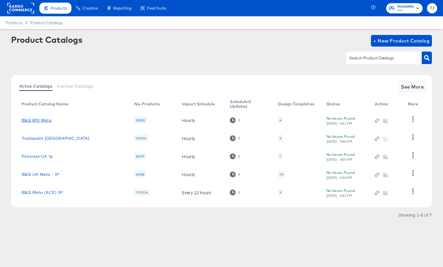
click at [43, 120] on link "B&Q ROI Meta" at bounding box center [37, 120] width 30 height 5
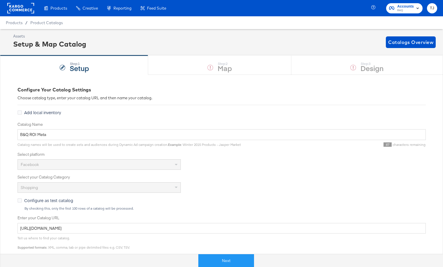
click at [0, 0] on div "Product Catalogs" at bounding box center [0, 0] width 0 height 0
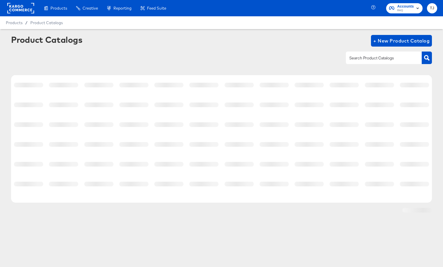
click at [16, 6] on rect at bounding box center [20, 8] width 27 height 11
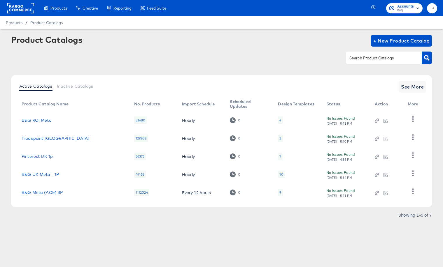
drag, startPoint x: 17, startPoint y: 8, endPoint x: 29, endPoint y: 10, distance: 12.7
click at [17, 8] on rect at bounding box center [20, 8] width 27 height 11
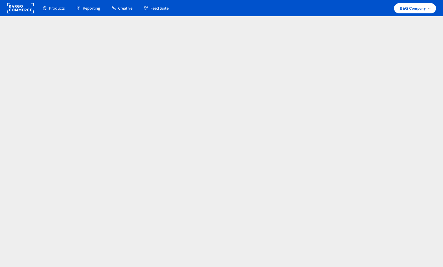
drag, startPoint x: 26, startPoint y: 8, endPoint x: 32, endPoint y: 8, distance: 5.3
click at [26, 8] on rect at bounding box center [20, 8] width 27 height 11
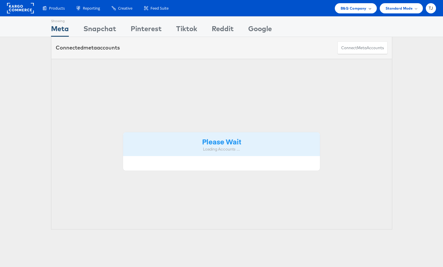
click at [349, 10] on span "B&Q Company" at bounding box center [354, 8] width 26 height 6
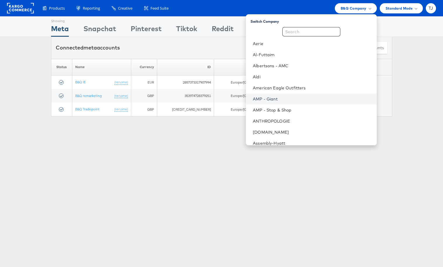
click at [306, 100] on link "AMP - Giant" at bounding box center [312, 99] width 119 height 6
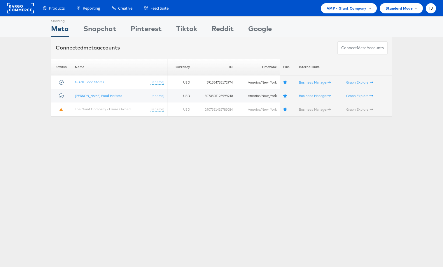
click at [356, 5] on span "AMP - Giant Company" at bounding box center [347, 8] width 40 height 6
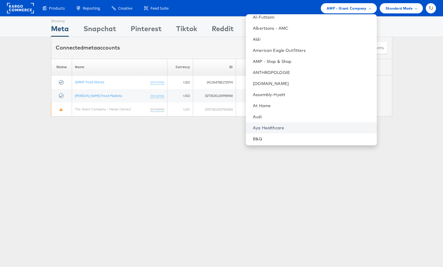
scroll to position [15, 0]
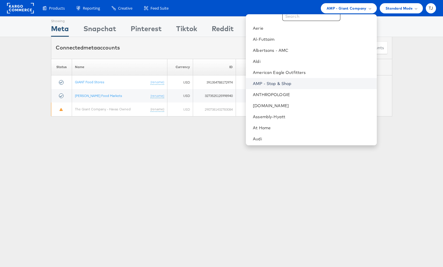
click at [312, 83] on link "AMP - Stop & Shop" at bounding box center [312, 84] width 119 height 6
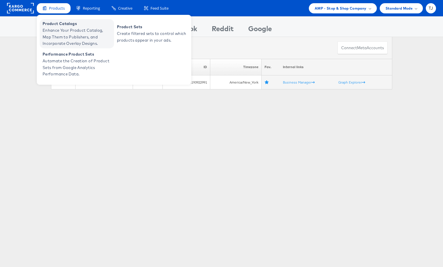
click at [58, 22] on span "Product Catalogs" at bounding box center [78, 23] width 70 height 7
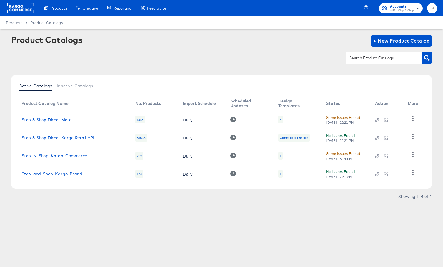
click at [64, 176] on link "Stop_and_Shop_Kargo_Brand" at bounding box center [52, 174] width 61 height 5
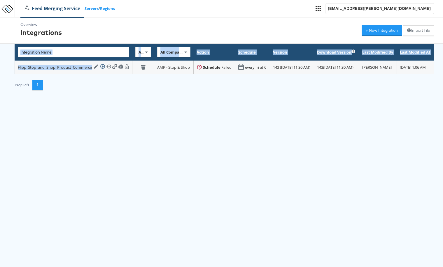
drag, startPoint x: 88, startPoint y: 69, endPoint x: 14, endPoint y: 69, distance: 74.1
click at [14, 69] on div "Overview Integrations + New Integration Import File All All Companies Action Sc…" at bounding box center [221, 54] width 443 height 73
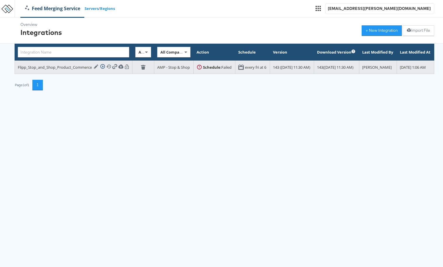
click at [26, 67] on div "Flipp_Stop_and_Shop_Product_Commerce Edit Integration" at bounding box center [58, 67] width 81 height 6
drag, startPoint x: 17, startPoint y: 70, endPoint x: 91, endPoint y: 71, distance: 73.8
click at [91, 71] on td "Flipp_Stop_and_Shop_Product_Commerce Edit Integration Run Integration View Hist…" at bounding box center [74, 67] width 118 height 13
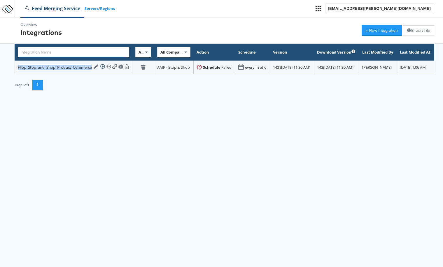
copy div "Flipp_Stop_and_Shop_Product_Commerce"
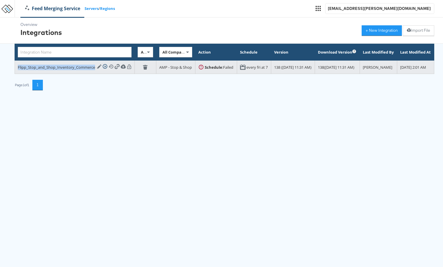
drag, startPoint x: 94, startPoint y: 69, endPoint x: 34, endPoint y: 65, distance: 59.9
click at [34, 65] on td "Flipp_Stop_and_Shop_Inventory_Commerce Edit Integration Run Integration View Hi…" at bounding box center [75, 67] width 120 height 13
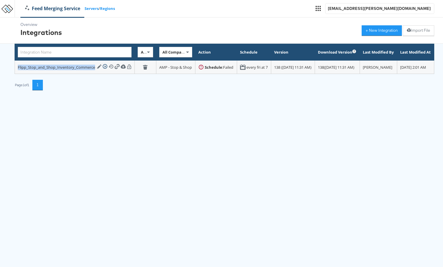
copy div "Flipp_Stop_and_Shop_Inventory_Commerce"
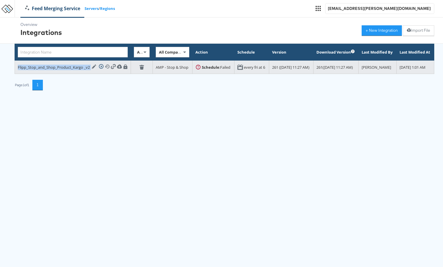
drag, startPoint x: 29, startPoint y: 71, endPoint x: 14, endPoint y: 67, distance: 15.4
click at [15, 67] on td "Flipp_Stop_and_Shop_Product_Kargo _v2 Edit Integration Run Integration View His…" at bounding box center [73, 67] width 116 height 13
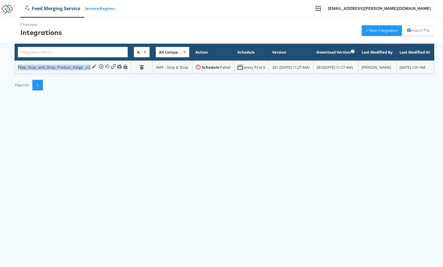
copy div "Flipp_Stop_and_Shop_Product_Kargo _v2"
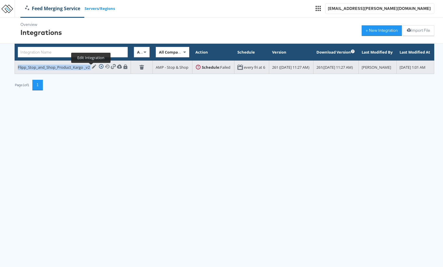
click at [92, 69] on icon at bounding box center [94, 66] width 5 height 5
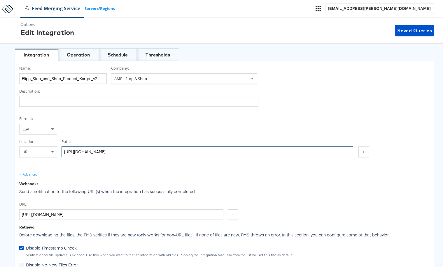
drag, startPoint x: 239, startPoint y: 151, endPoint x: 87, endPoint y: 139, distance: 153.4
click at [86, 139] on div "Format: CSV Location: URL Path: [URL][DOMAIN_NAME] +" at bounding box center [224, 141] width 410 height 50
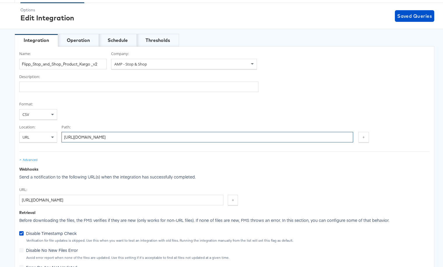
scroll to position [17, 0]
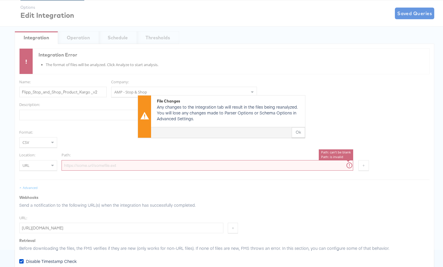
type input "[URL][DOMAIN_NAME]"
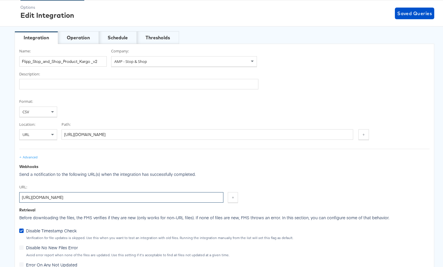
drag, startPoint x: 181, startPoint y: 200, endPoint x: 23, endPoint y: 186, distance: 158.1
click at [23, 186] on div "URL: [URL][DOMAIN_NAME]" at bounding box center [121, 194] width 204 height 18
click at [123, 37] on div "Schedule" at bounding box center [118, 37] width 20 height 7
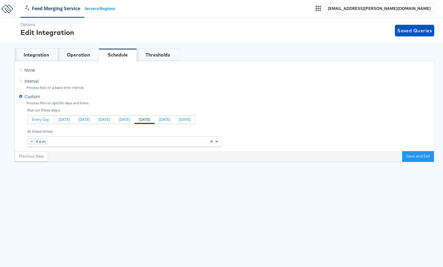
click at [411, 157] on button "Save and Exit" at bounding box center [418, 156] width 32 height 11
